Goal: Find specific page/section: Find specific page/section

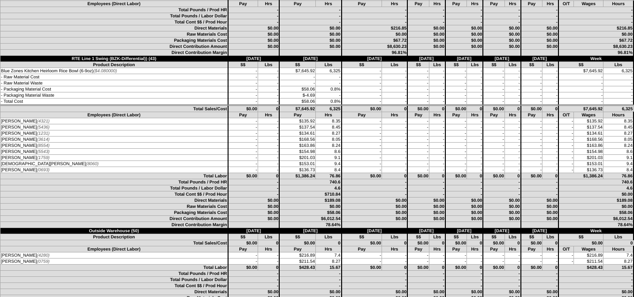
scroll to position [2159, 0]
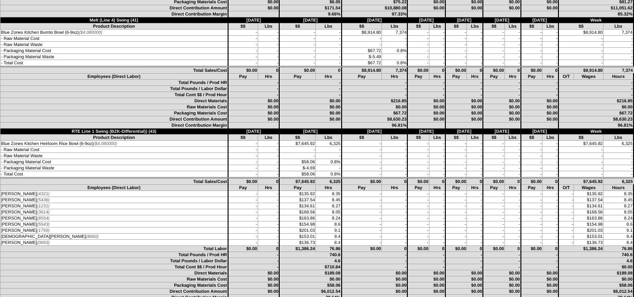
click at [300, 93] on td "-" at bounding box center [310, 95] width 62 height 6
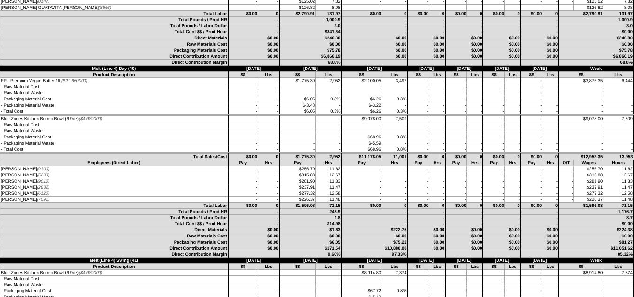
scroll to position [1877, 0]
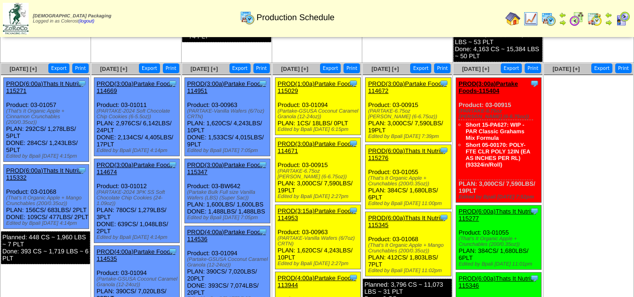
scroll to position [253, 0]
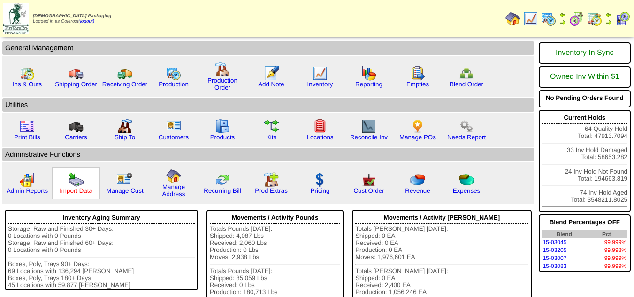
click at [92, 189] on link "Import Data" at bounding box center [76, 190] width 33 height 7
